Goal: Task Accomplishment & Management: Complete application form

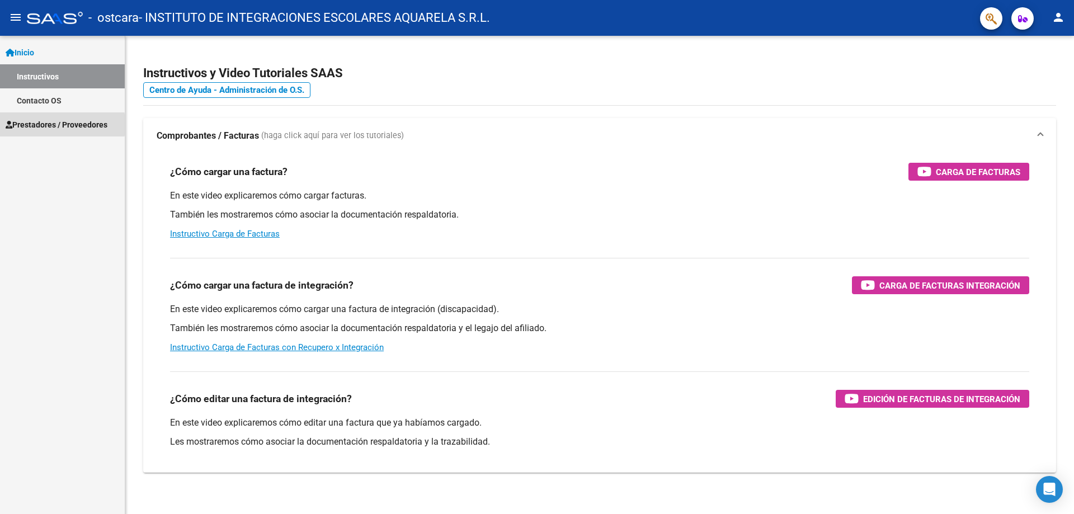
click at [29, 125] on span "Prestadores / Proveedores" at bounding box center [57, 125] width 102 height 12
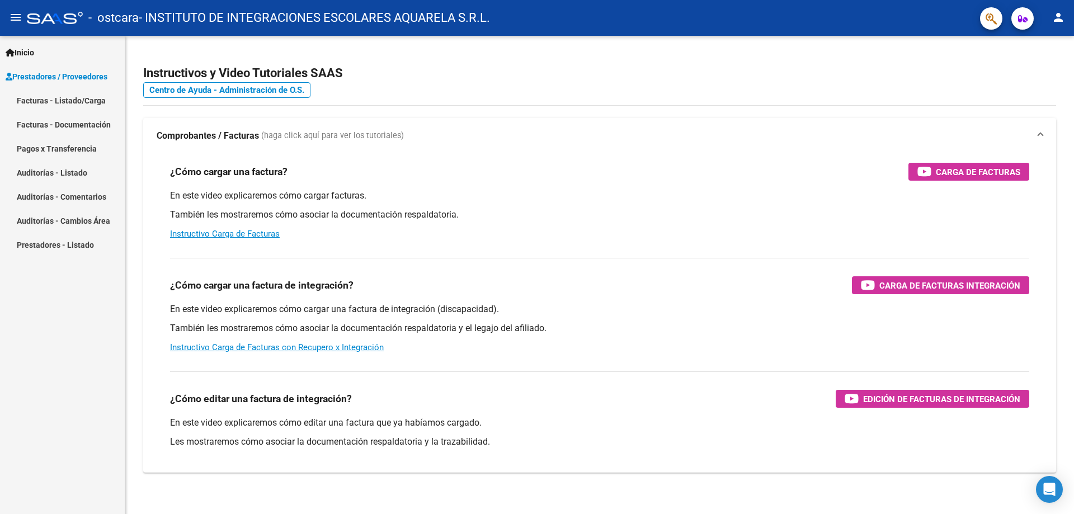
click at [28, 101] on link "Facturas - Listado/Carga" at bounding box center [62, 100] width 125 height 24
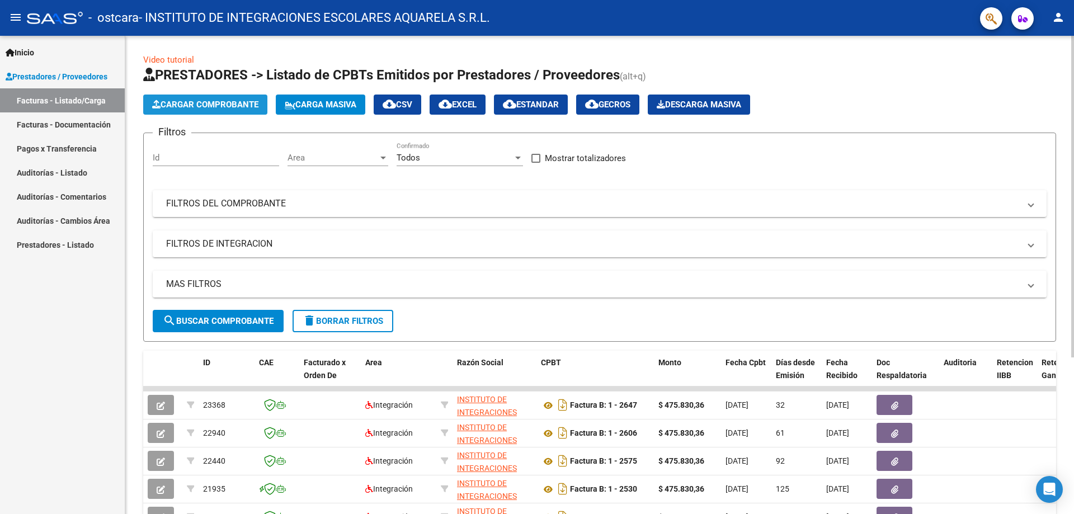
click at [199, 102] on span "Cargar Comprobante" at bounding box center [205, 105] width 106 height 10
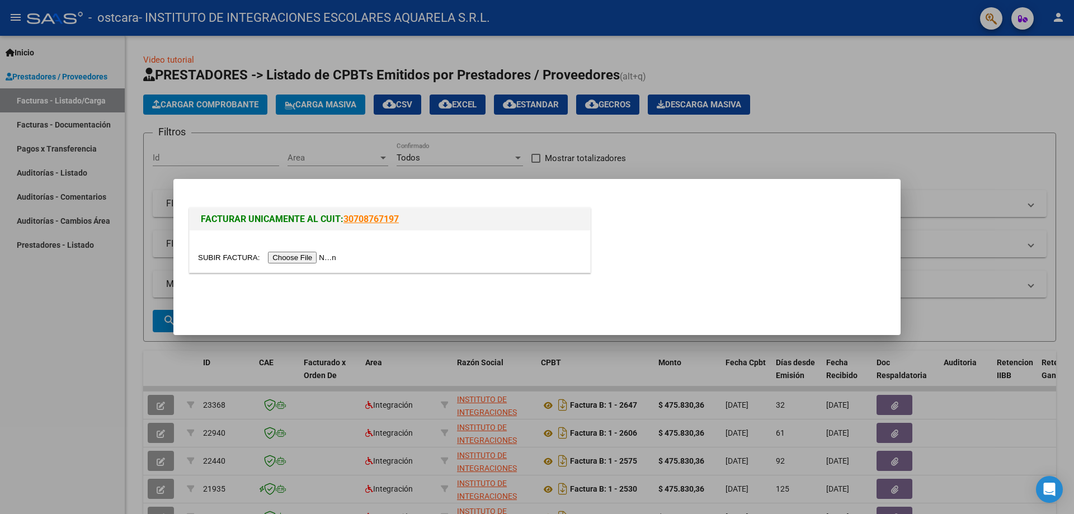
drag, startPoint x: 303, startPoint y: 266, endPoint x: 358, endPoint y: 395, distance: 140.3
click at [357, 402] on div "FACTURAR UNICAMENTE AL CUIT: 30708767197" at bounding box center [537, 257] width 1074 height 514
click at [293, 257] on input "file" at bounding box center [268, 258] width 141 height 12
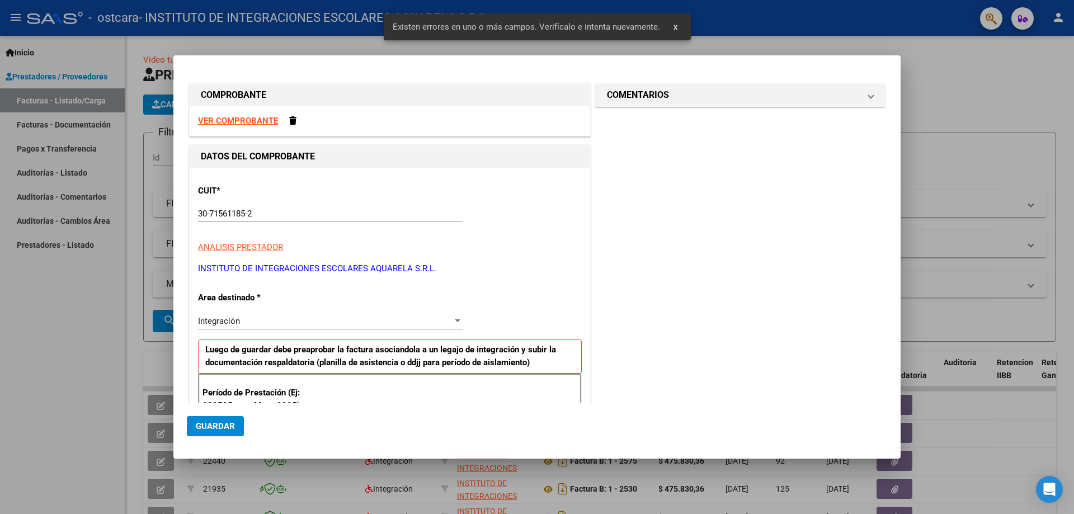
scroll to position [160, 0]
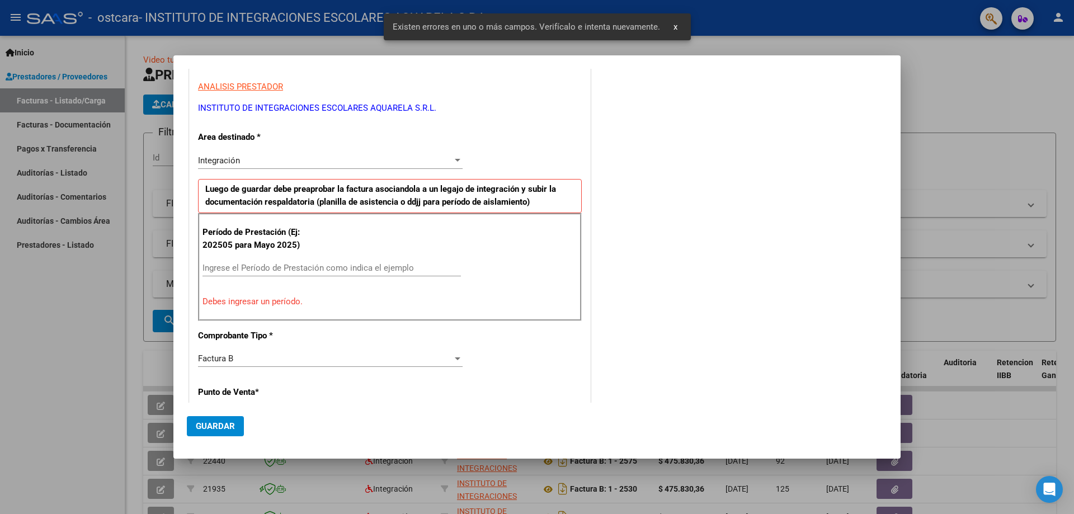
click at [217, 267] on input "Ingrese el Período de Prestación como indica el ejemplo" at bounding box center [331, 268] width 258 height 10
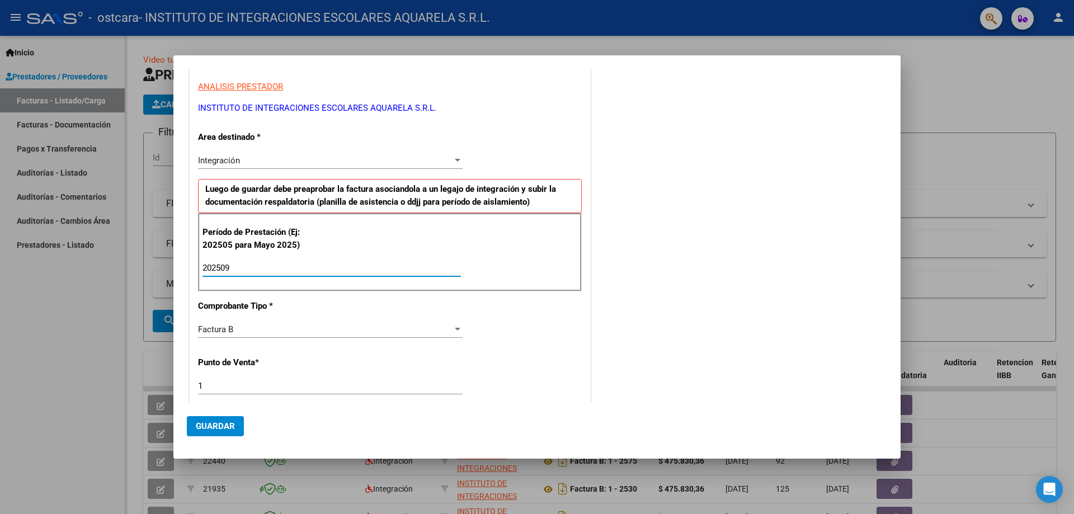
scroll to position [384, 0]
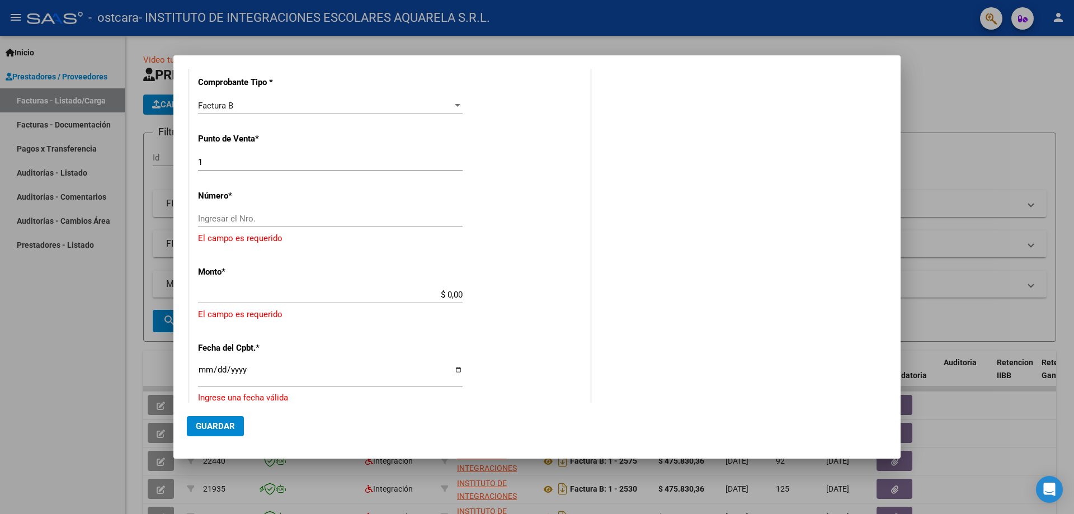
type input "202509"
click at [224, 224] on input "Ingresar el Nro." at bounding box center [330, 219] width 265 height 10
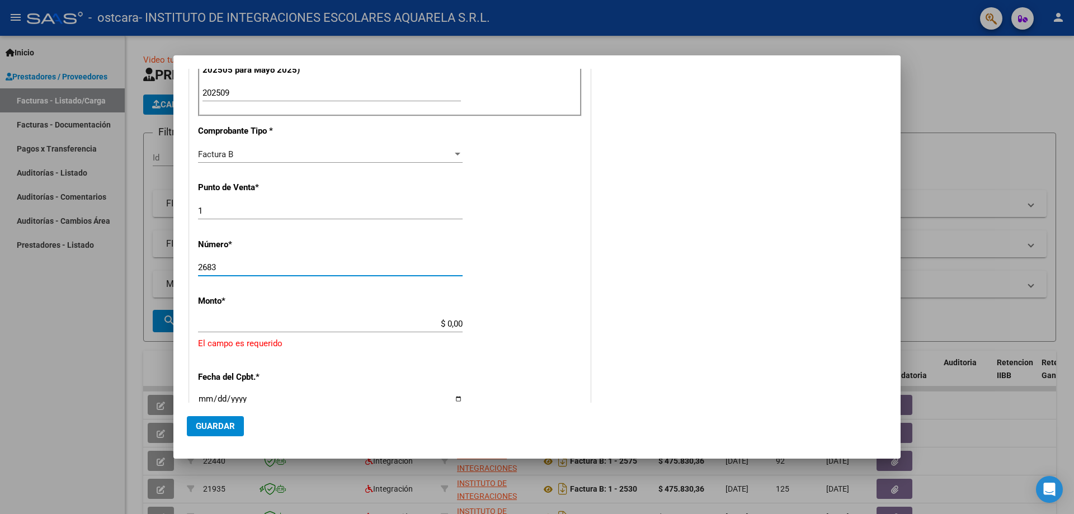
scroll to position [391, 0]
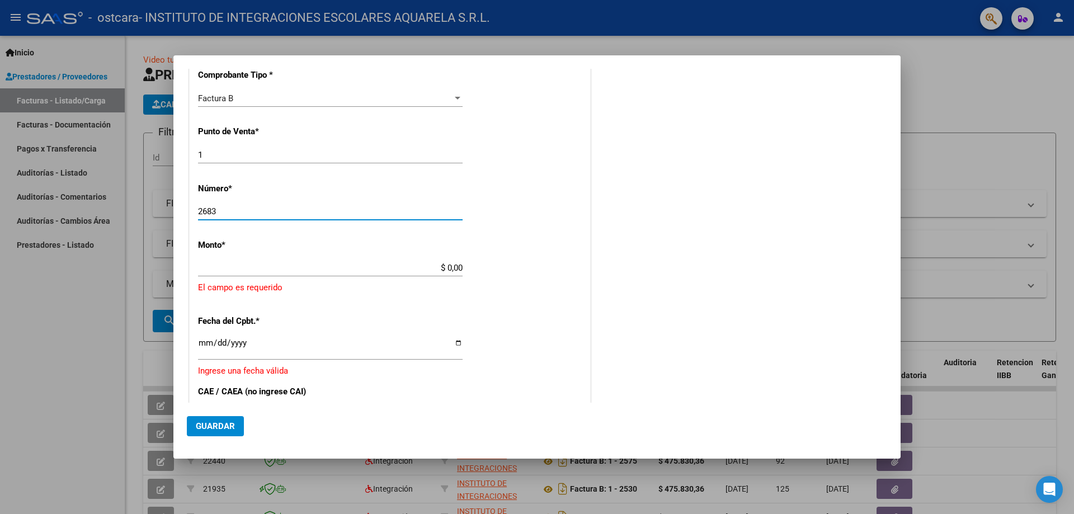
type input "2683"
click at [457, 264] on input "$ 0,00" at bounding box center [330, 268] width 265 height 10
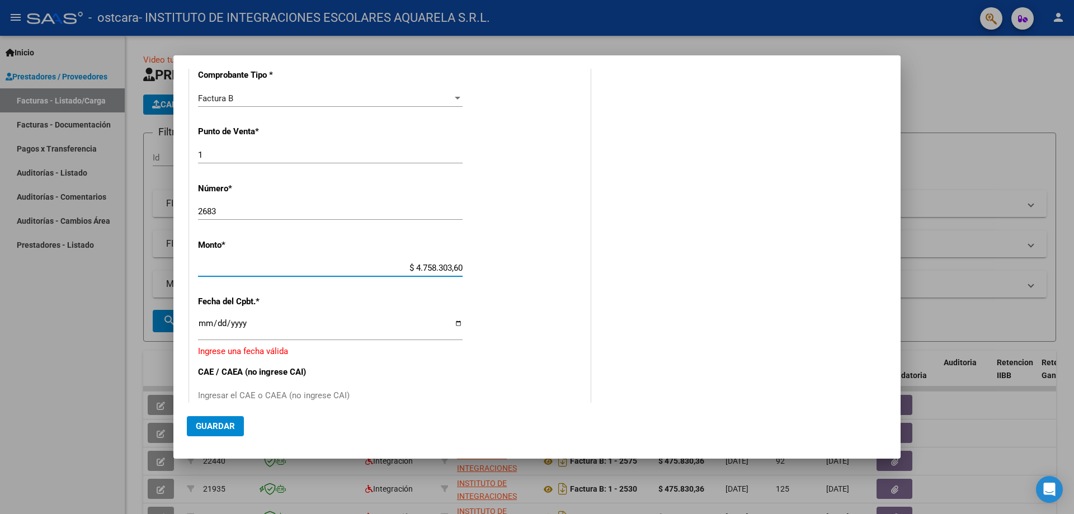
click at [460, 266] on app-form-text-field "Monto * $ 4.758.303,60 [GEOGRAPHIC_DATA]" at bounding box center [334, 257] width 273 height 34
click at [457, 267] on input "$ 4.758.303,60" at bounding box center [330, 268] width 265 height 10
type input "$ 475.830,36"
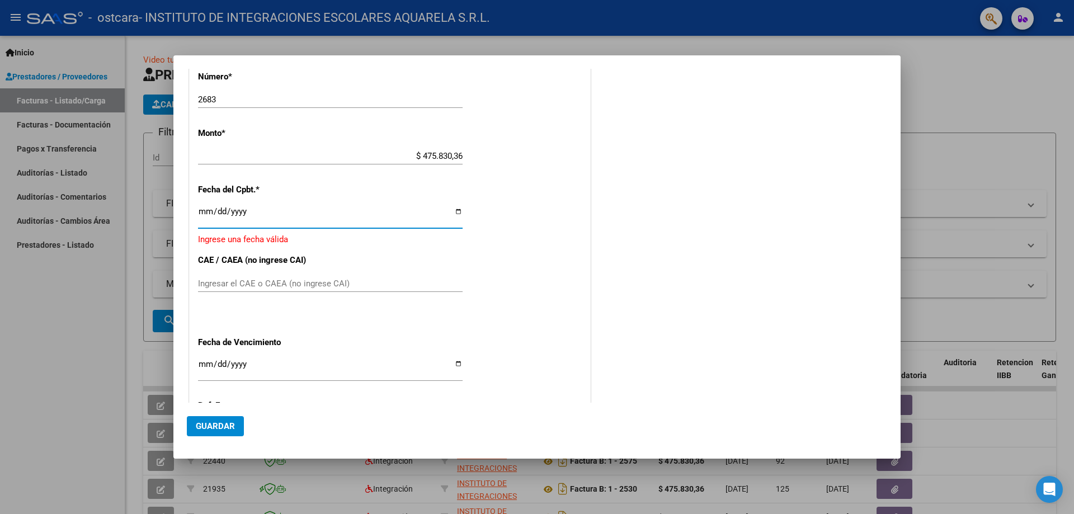
click at [455, 211] on input "Ingresar la fecha" at bounding box center [330, 216] width 265 height 18
type input "[DATE]"
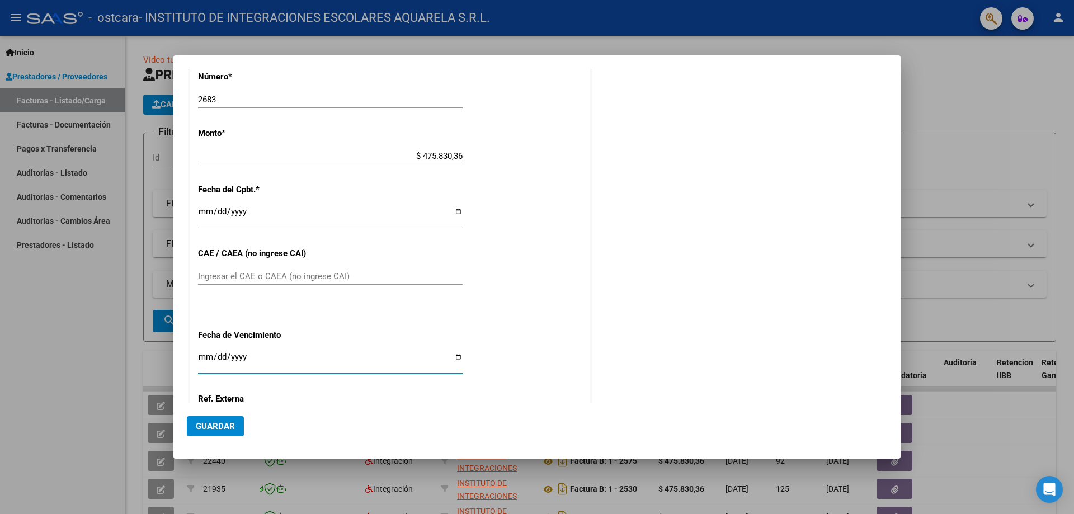
click at [453, 355] on input "Ingresar la fecha" at bounding box center [330, 361] width 265 height 18
type input "[DATE]"
click at [953, 71] on div at bounding box center [537, 257] width 1074 height 514
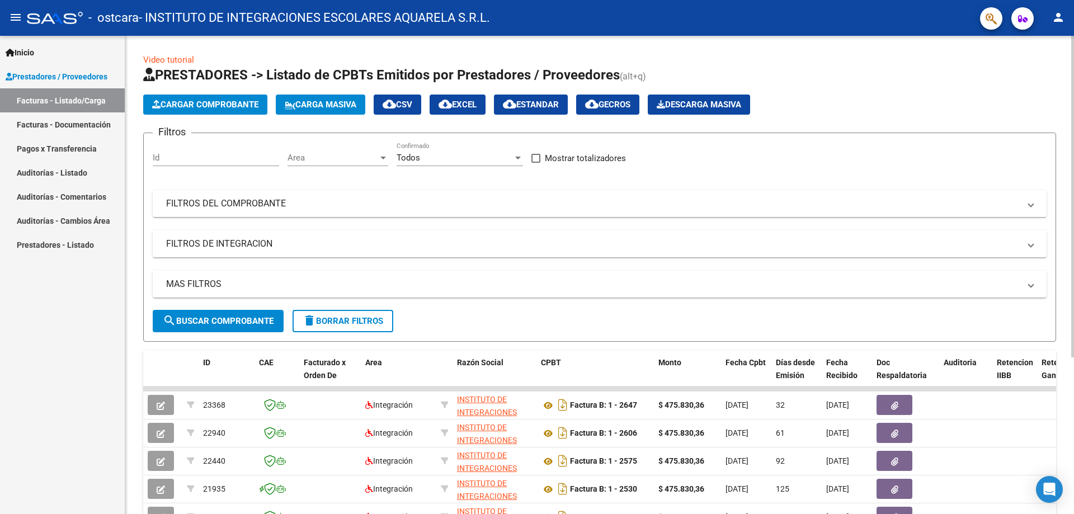
click at [210, 105] on span "Cargar Comprobante" at bounding box center [205, 105] width 106 height 10
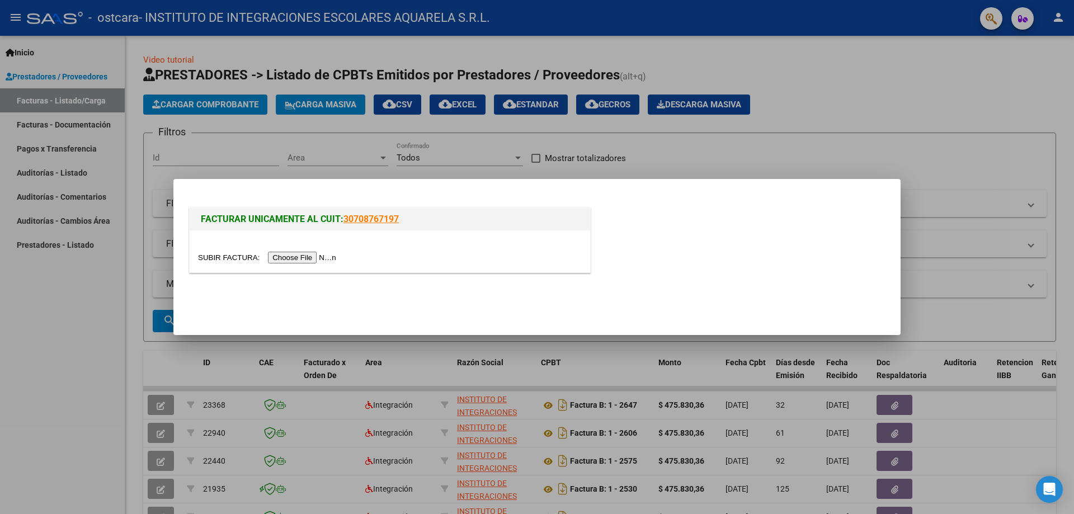
click at [300, 256] on input "file" at bounding box center [268, 258] width 141 height 12
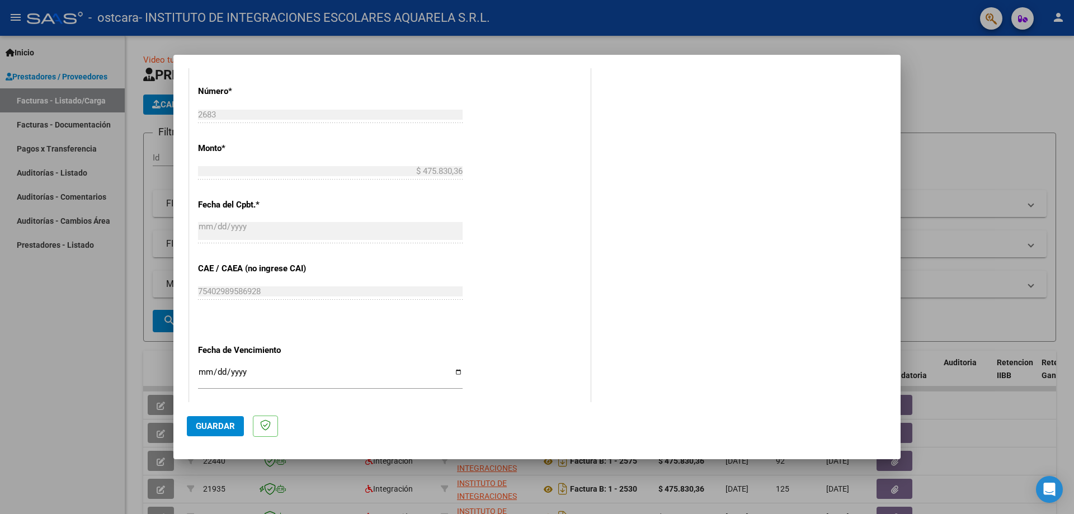
scroll to position [278, 0]
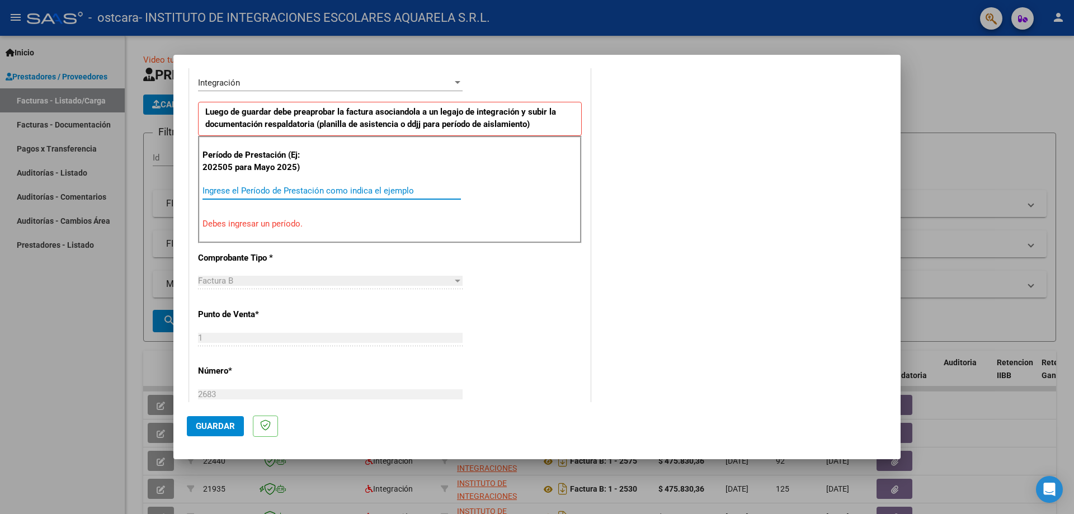
click at [224, 190] on input "Ingrese el Período de Prestación como indica el ejemplo" at bounding box center [331, 191] width 258 height 10
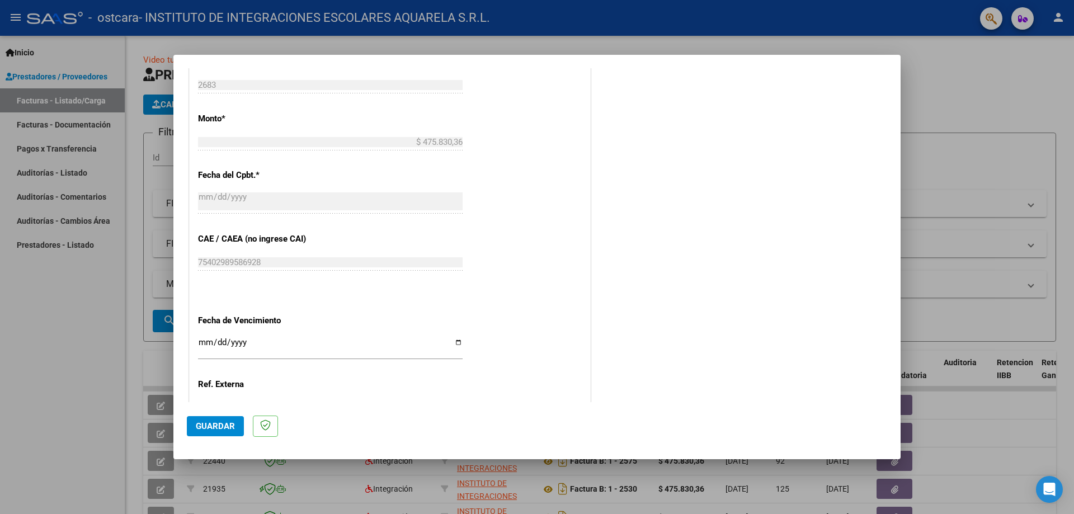
scroll to position [614, 0]
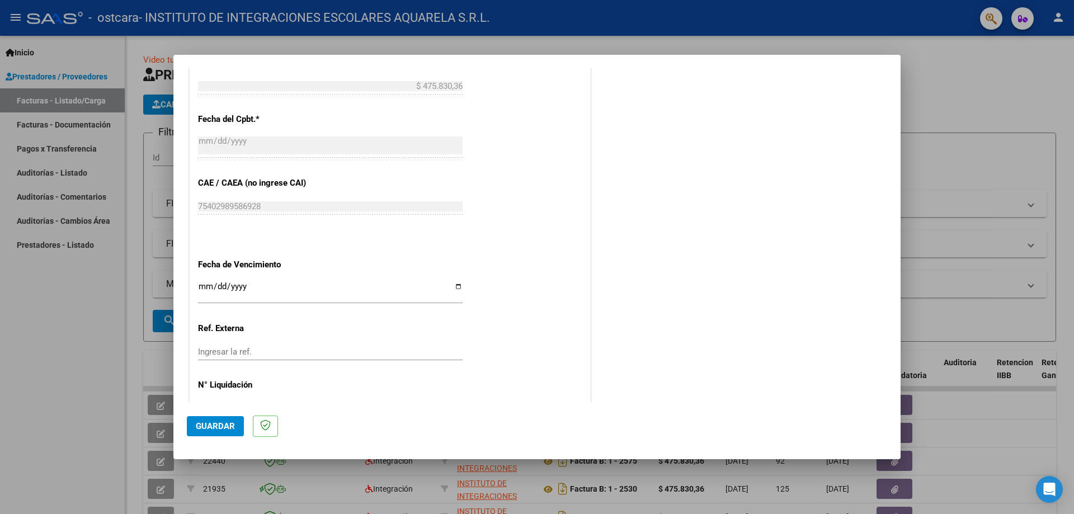
type input "202509"
click at [455, 286] on input "Ingresar la fecha" at bounding box center [330, 291] width 265 height 18
type input "[DATE]"
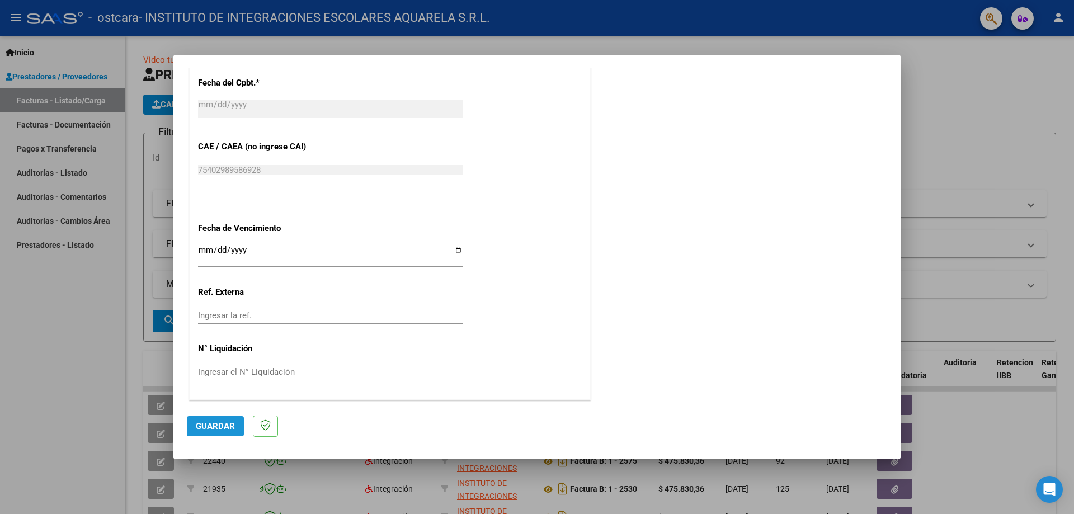
click at [215, 425] on span "Guardar" at bounding box center [215, 426] width 39 height 10
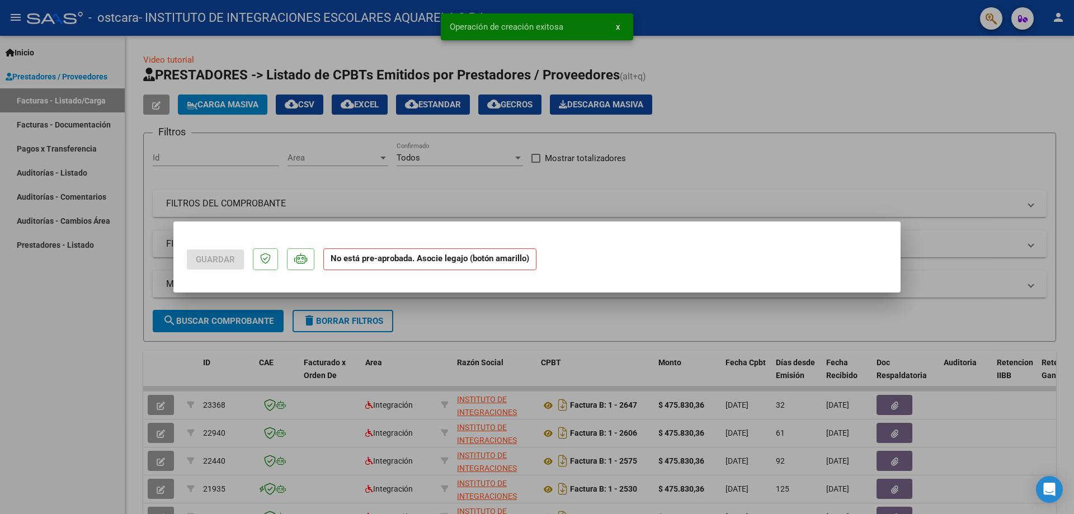
scroll to position [0, 0]
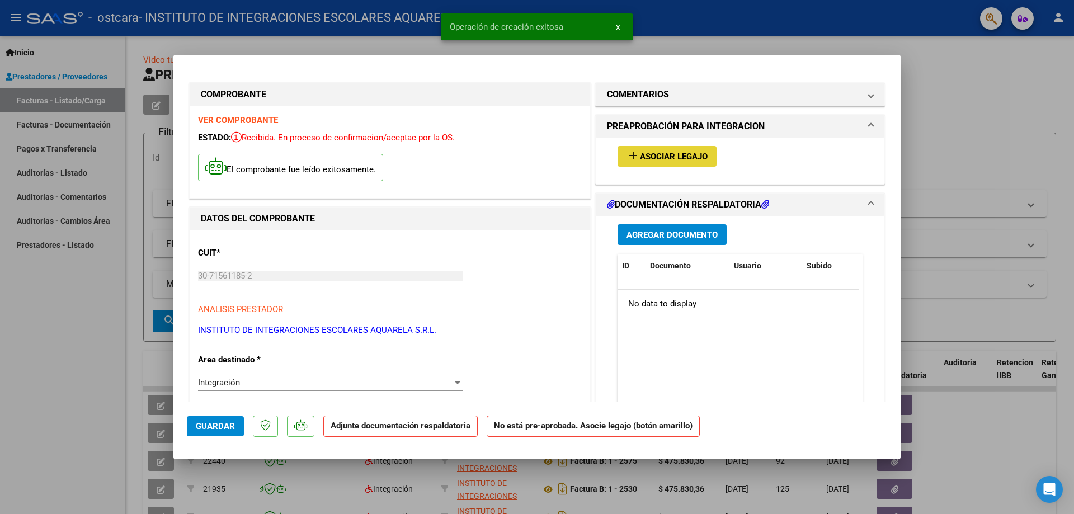
click at [668, 158] on span "Asociar Legajo" at bounding box center [674, 157] width 68 height 10
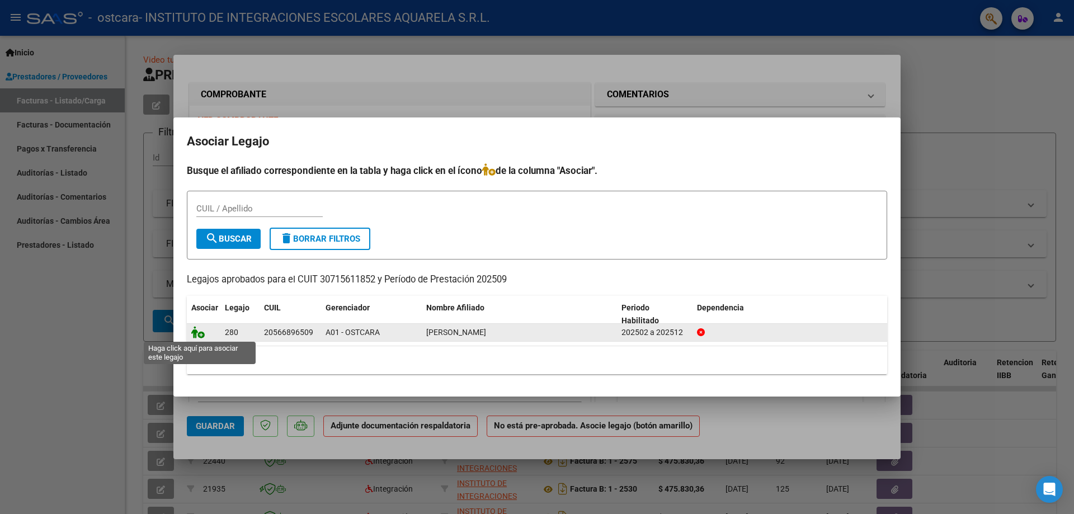
click at [196, 334] on icon at bounding box center [197, 332] width 13 height 12
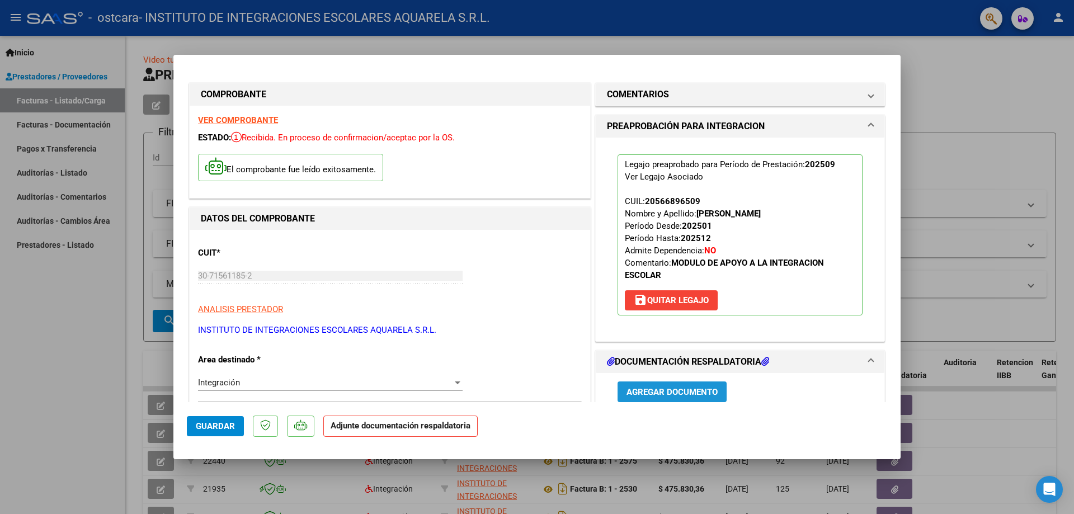
click at [651, 391] on span "Agregar Documento" at bounding box center [671, 392] width 91 height 10
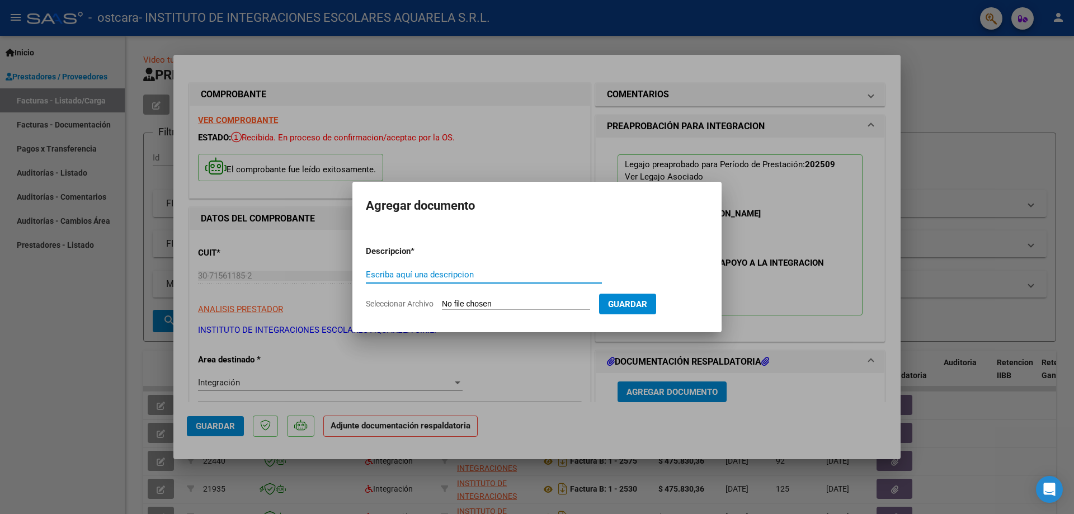
click at [371, 273] on input "Escriba aquí una descripcion" at bounding box center [484, 275] width 236 height 10
type input "ASISTENCIA"
click at [403, 299] on span "Seleccionar Archivo" at bounding box center [400, 303] width 68 height 9
click at [442, 299] on input "Seleccionar Archivo" at bounding box center [516, 304] width 148 height 11
type input "C:\fakepath\PALACIOS149.pdf"
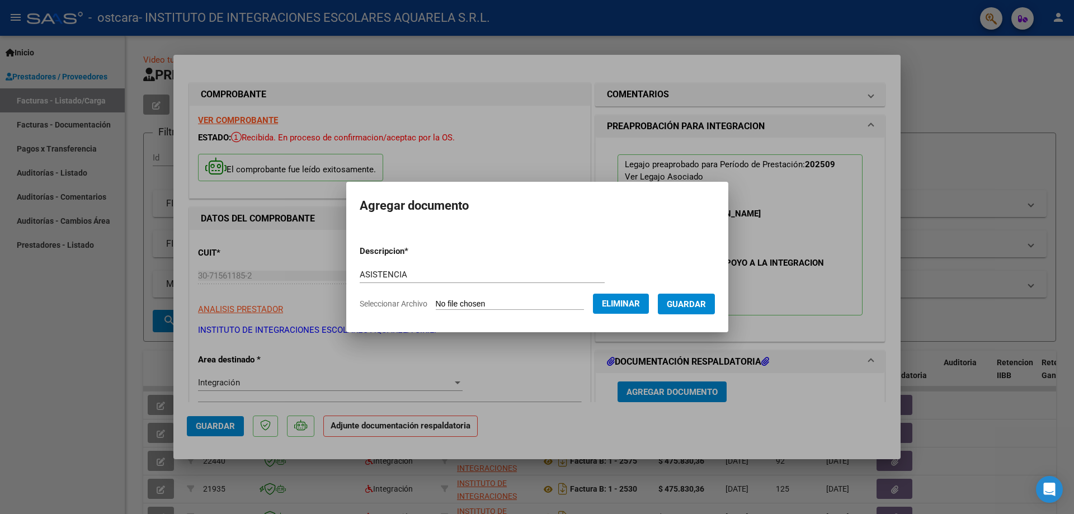
click at [701, 302] on span "Guardar" at bounding box center [686, 304] width 39 height 10
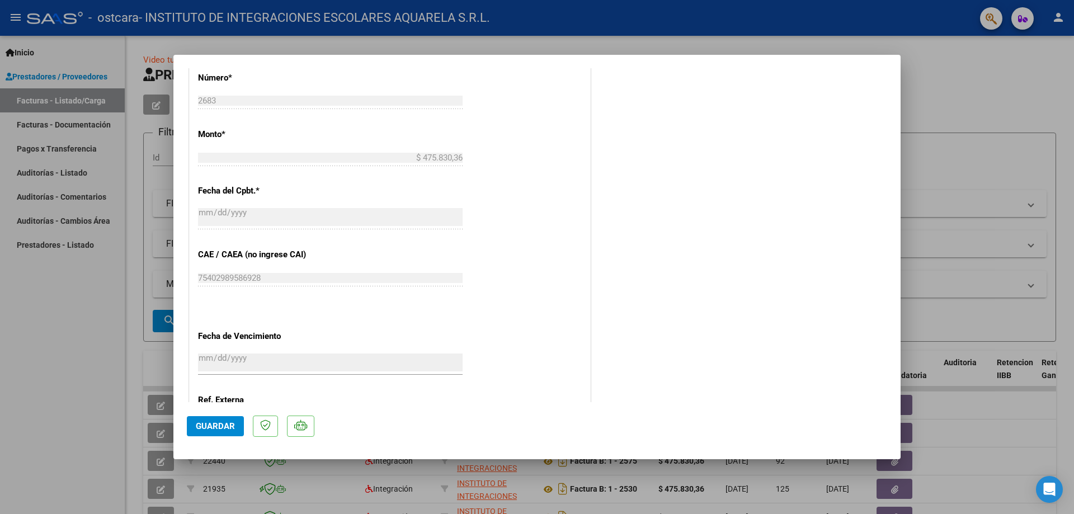
scroll to position [667, 0]
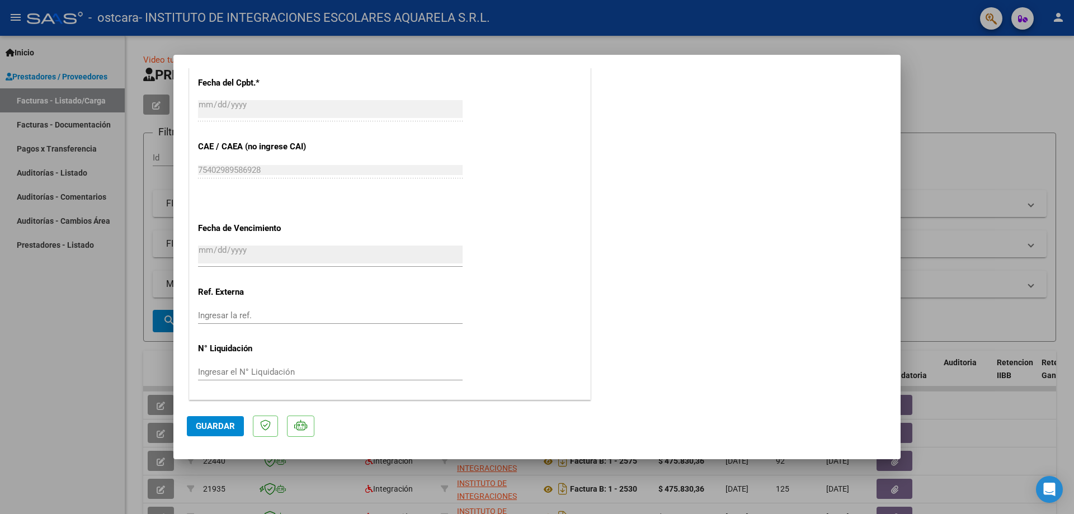
click at [219, 424] on span "Guardar" at bounding box center [215, 426] width 39 height 10
click at [617, 27] on span "x" at bounding box center [618, 27] width 4 height 10
click at [27, 347] on div at bounding box center [537, 257] width 1074 height 514
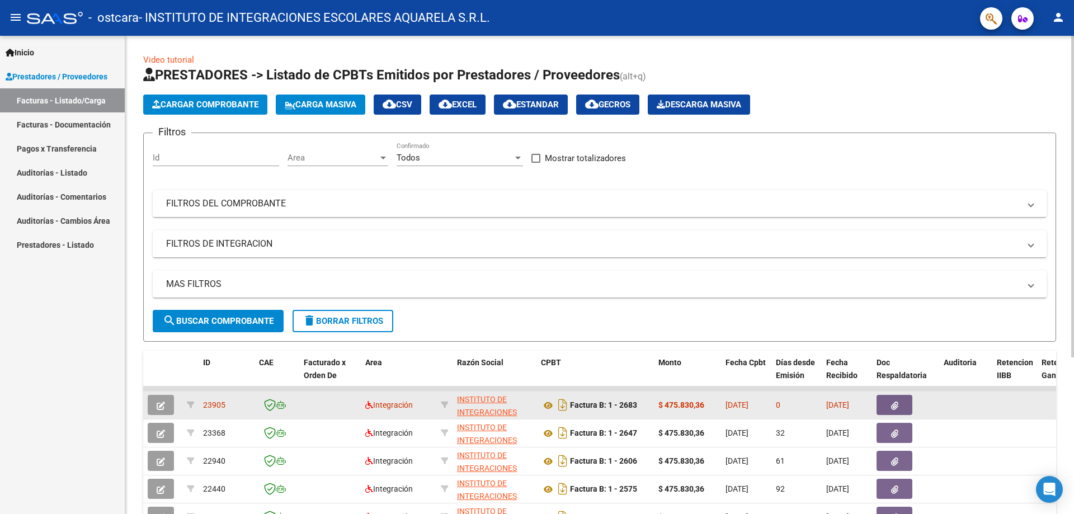
scroll to position [233, 0]
